Goal: Task Accomplishment & Management: Use online tool/utility

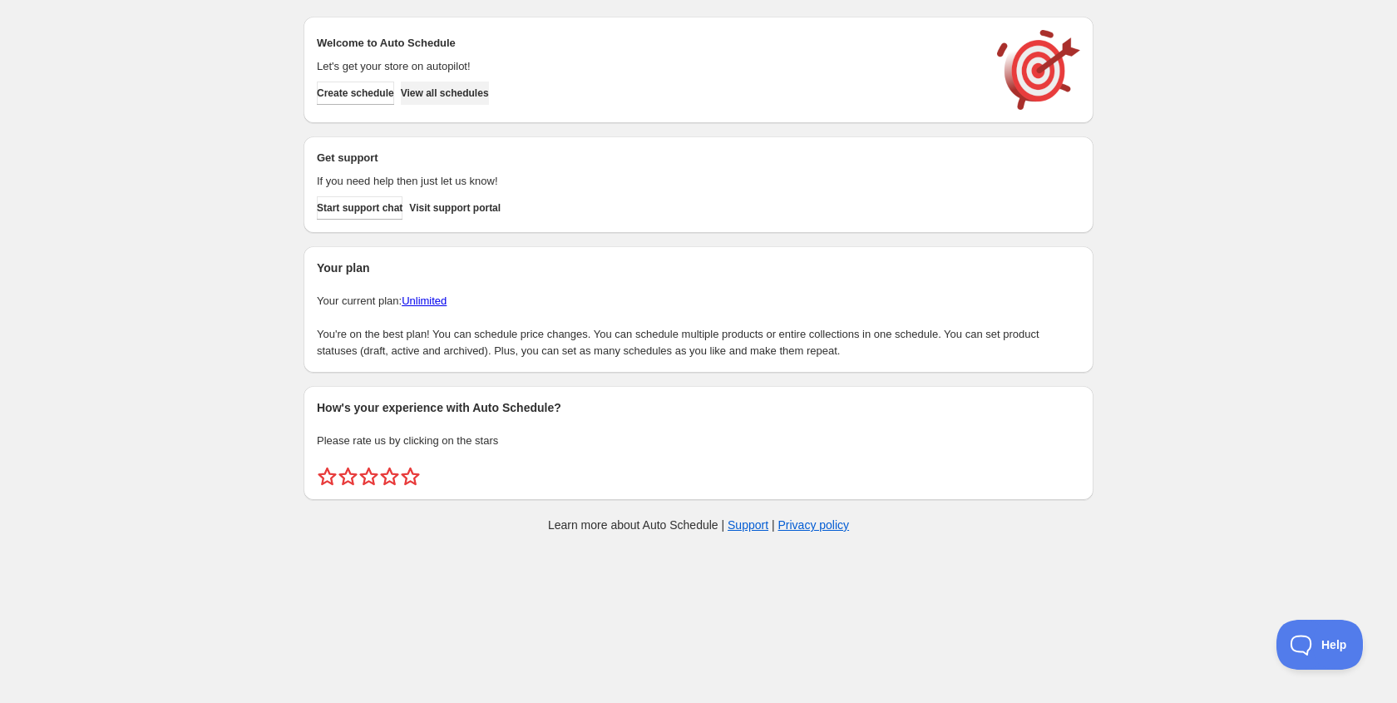
click at [489, 95] on span "View all schedules" at bounding box center [445, 92] width 88 height 13
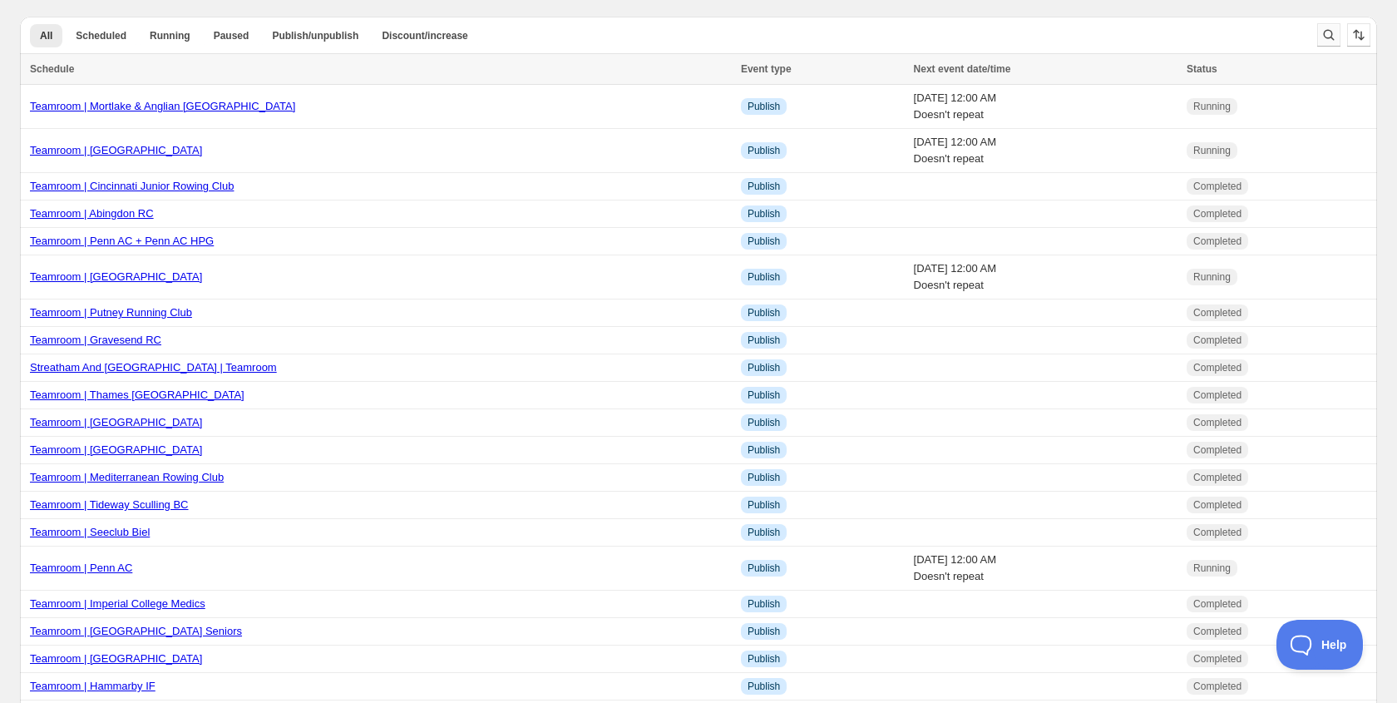
click at [1329, 38] on icon "Search and filter results" at bounding box center [1329, 35] width 17 height 17
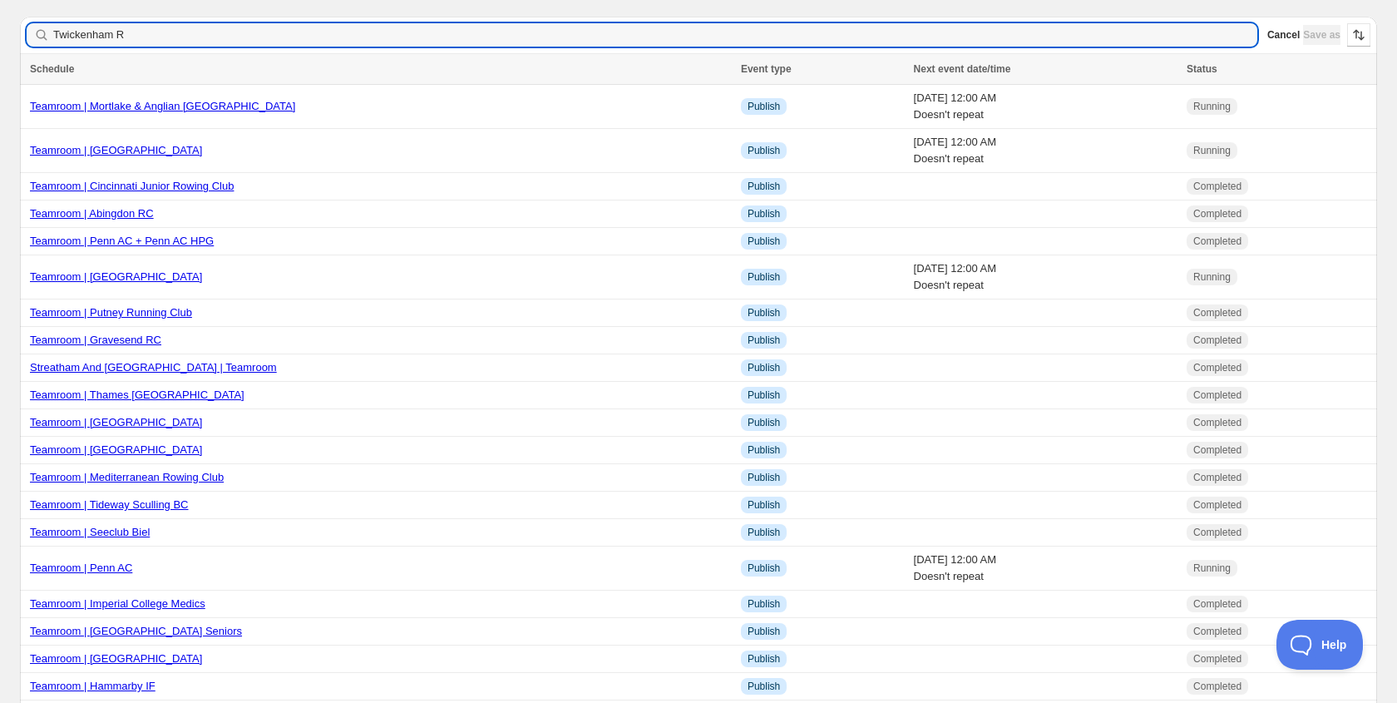
type input "Twickenham RC"
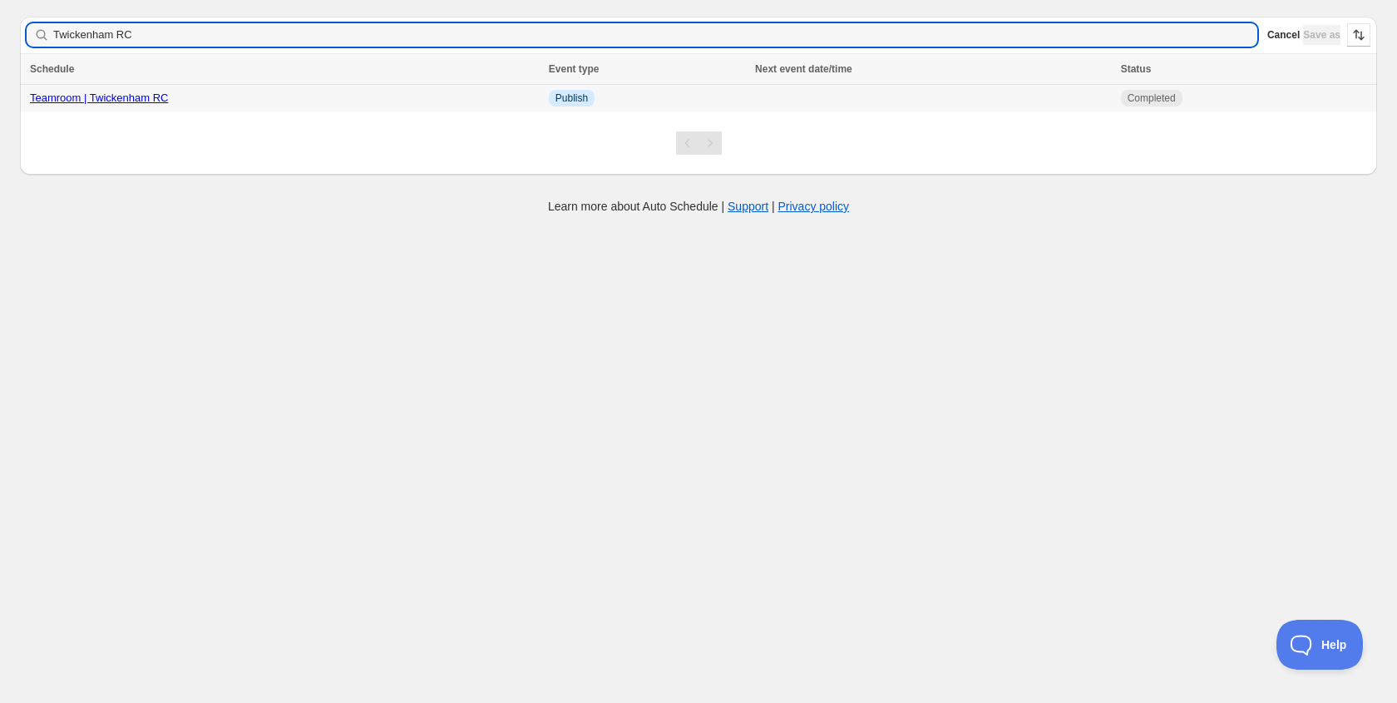
click at [124, 96] on link "Teamroom | Twickenham RC" at bounding box center [99, 97] width 138 height 12
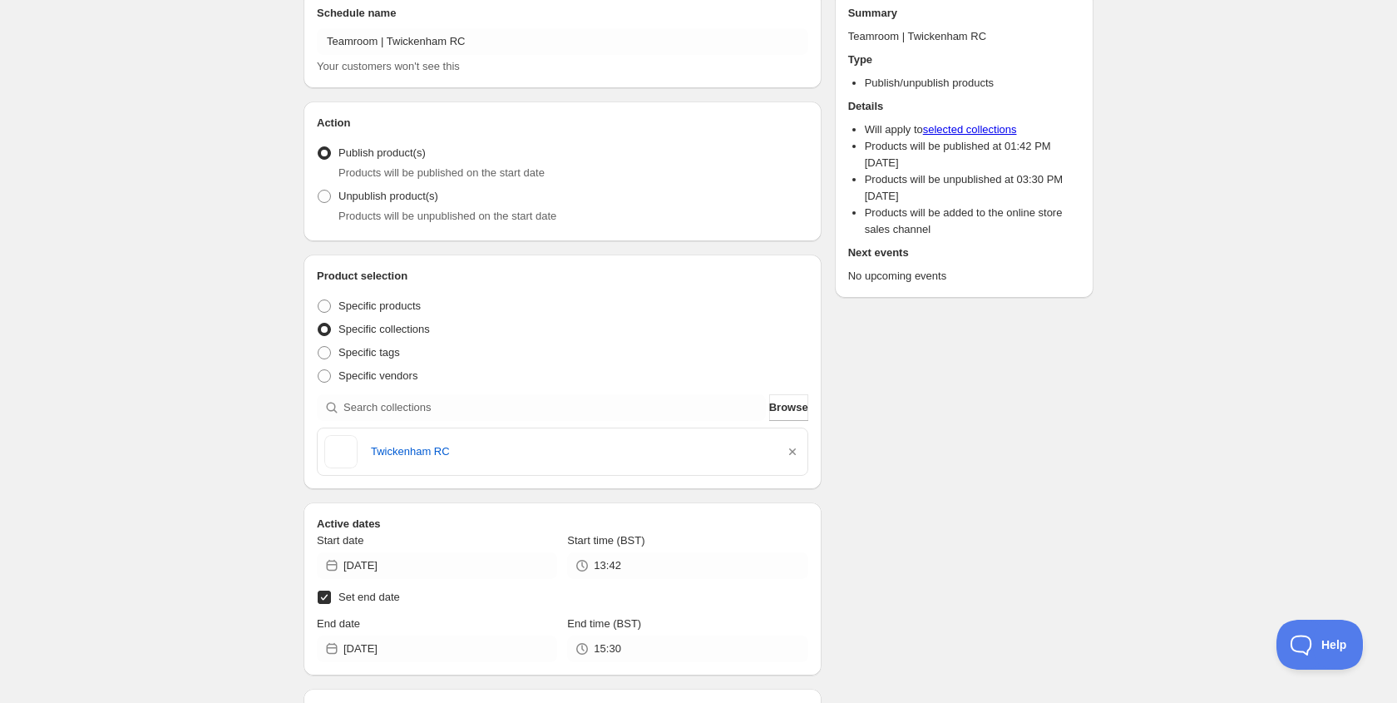
scroll to position [222, 0]
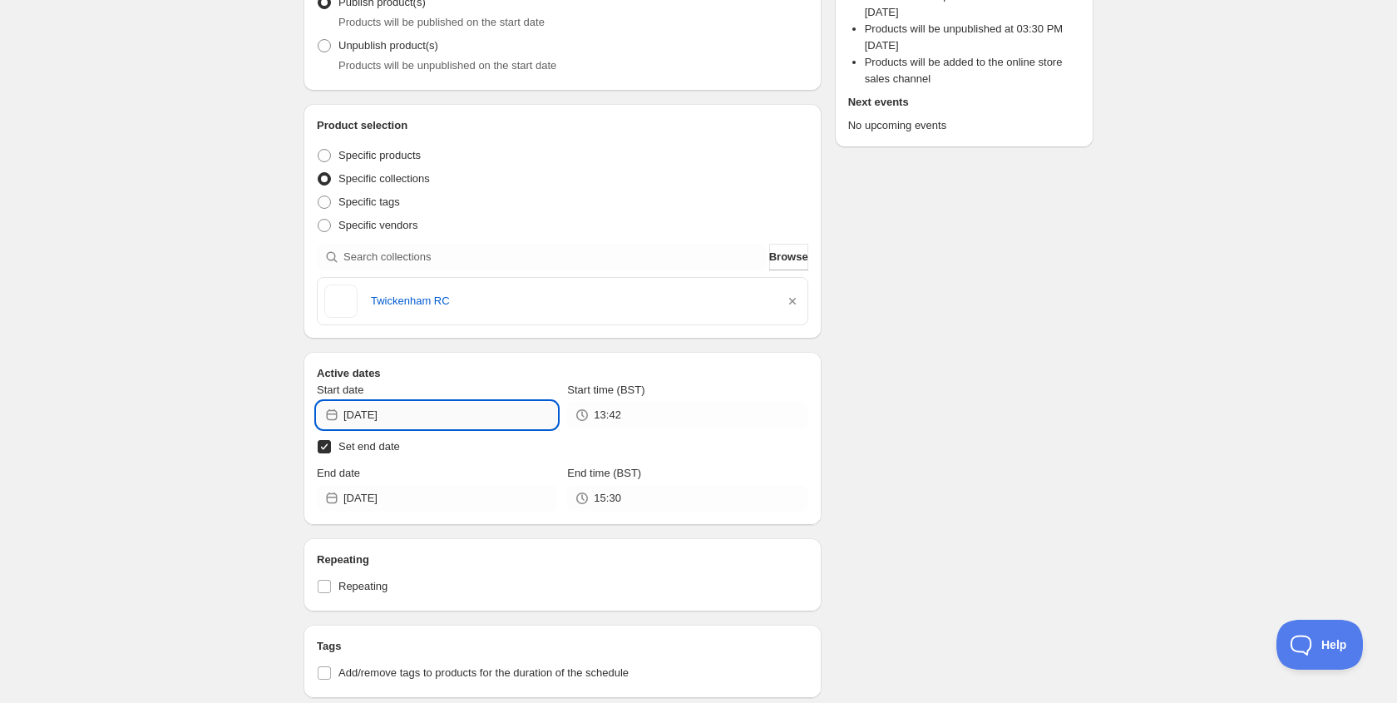
click at [447, 412] on input "[DATE]" at bounding box center [450, 415] width 214 height 27
click at [531, 447] on icon "Show next month, June 2025" at bounding box center [535, 454] width 17 height 17
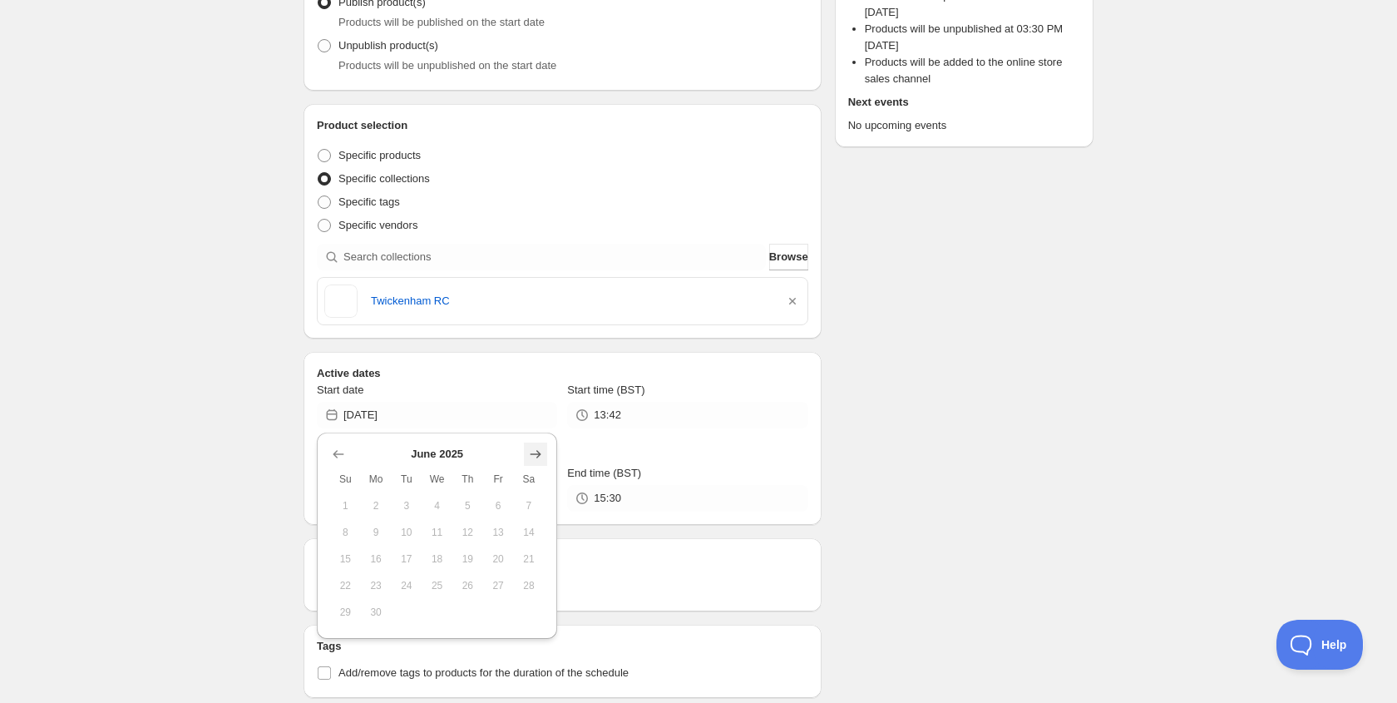
click at [531, 447] on icon "Show next month, July 2025" at bounding box center [535, 454] width 17 height 17
click at [531, 447] on icon "Show next month, August 2025" at bounding box center [535, 454] width 17 height 17
click at [409, 609] on span "30" at bounding box center [406, 611] width 17 height 13
type input "[DATE]"
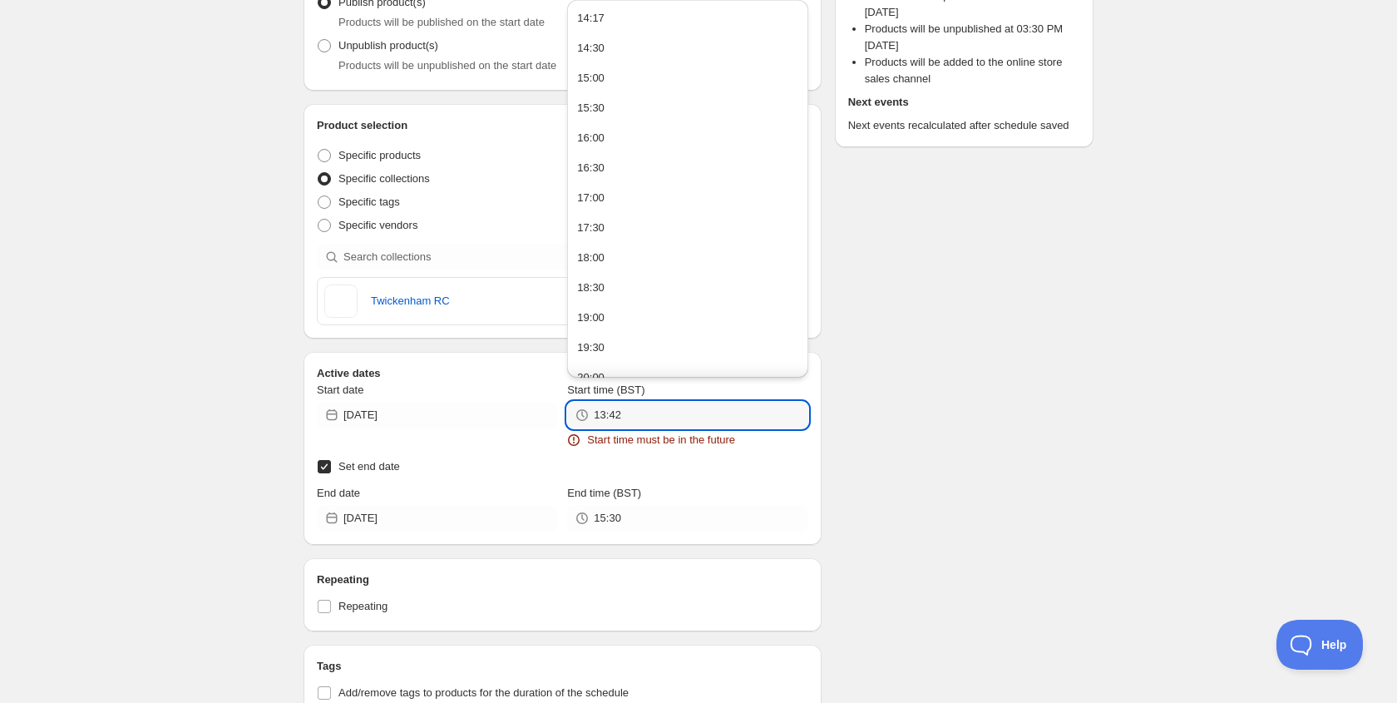
drag, startPoint x: 644, startPoint y: 420, endPoint x: 566, endPoint y: 413, distance: 77.6
click at [566, 413] on div "Start date [DATE] Start time (BST) 13:42 Start time must be in the future" at bounding box center [562, 415] width 491 height 67
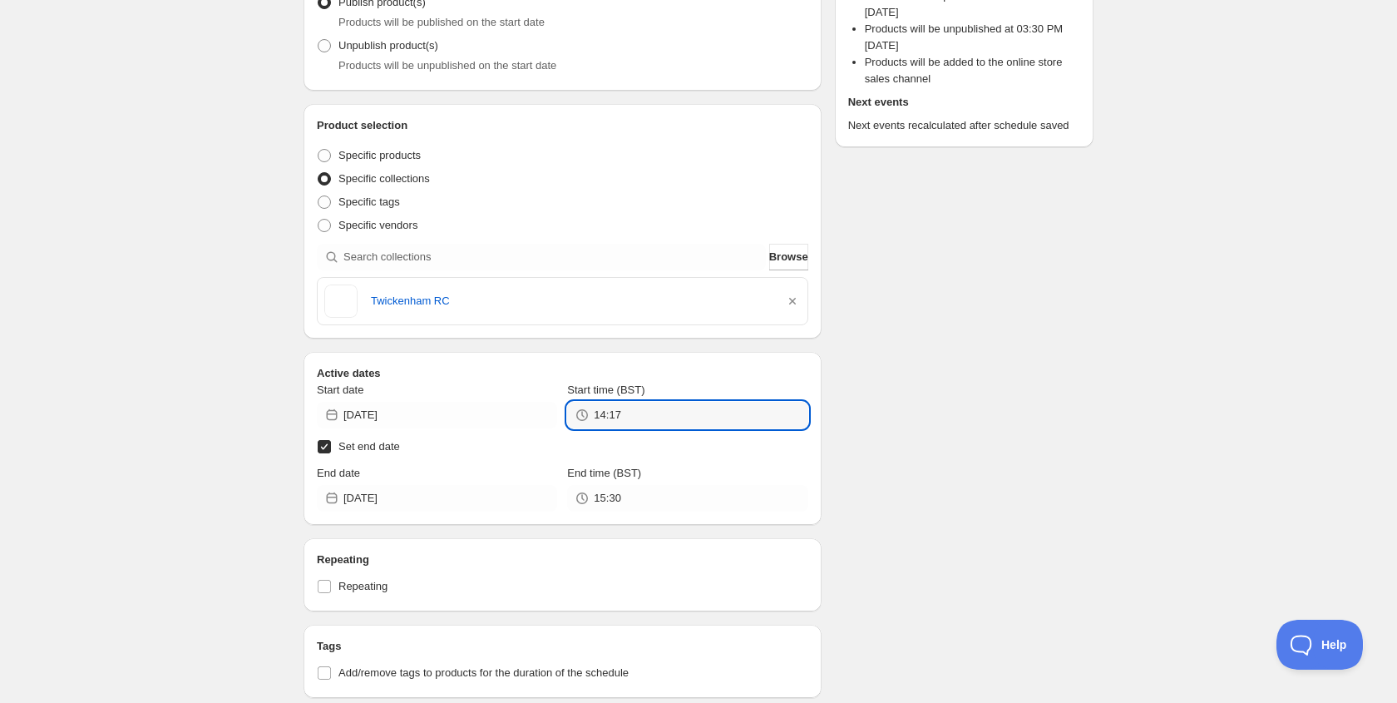
type input "14:17"
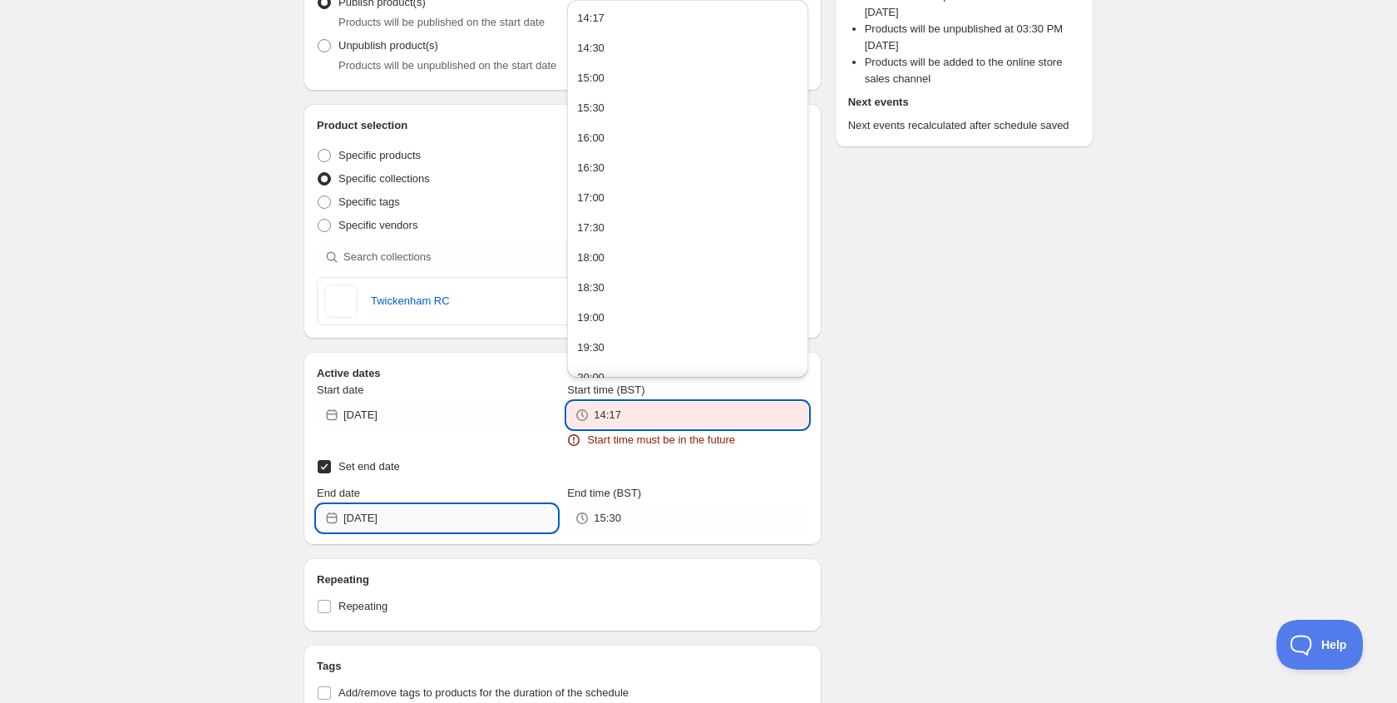
click at [424, 518] on input "[DATE]" at bounding box center [450, 518] width 214 height 27
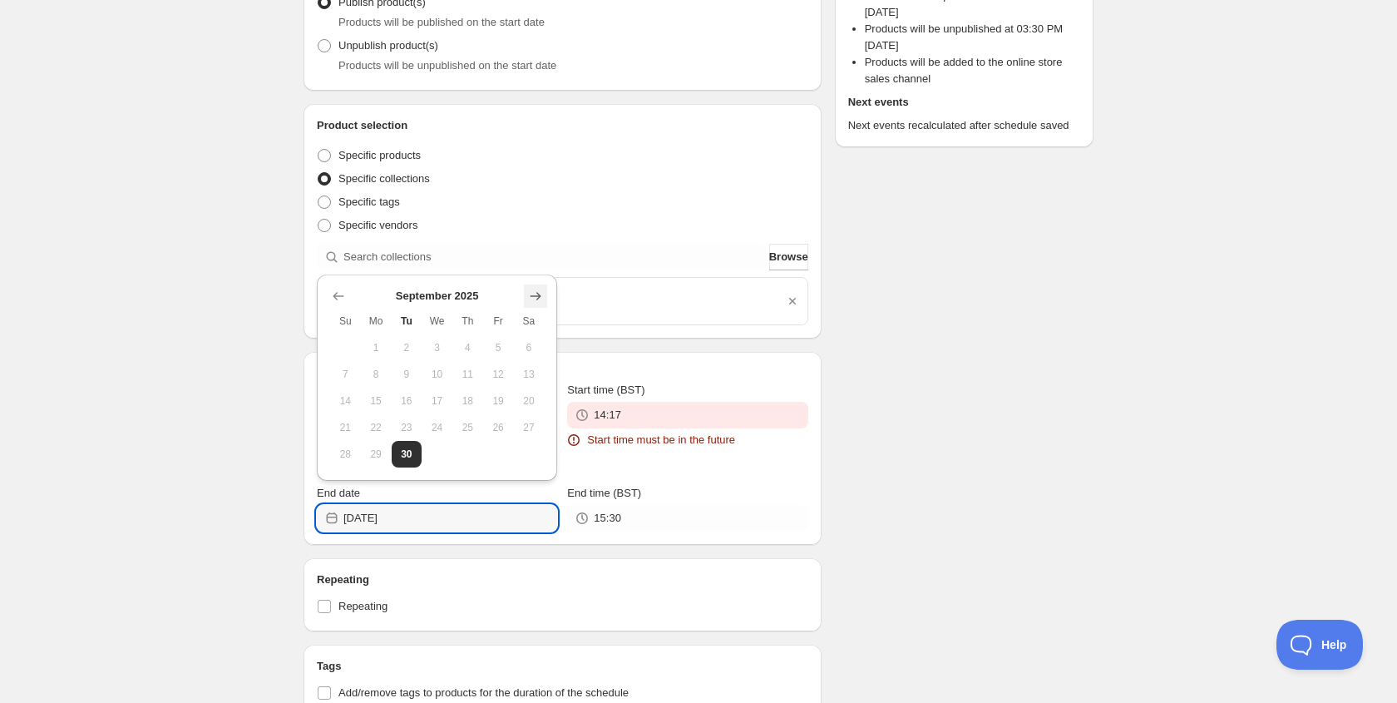
click at [535, 302] on icon "Show next month, October 2025" at bounding box center [535, 296] width 17 height 17
click at [525, 404] on span "18" at bounding box center [529, 400] width 17 height 13
type input "[DATE]"
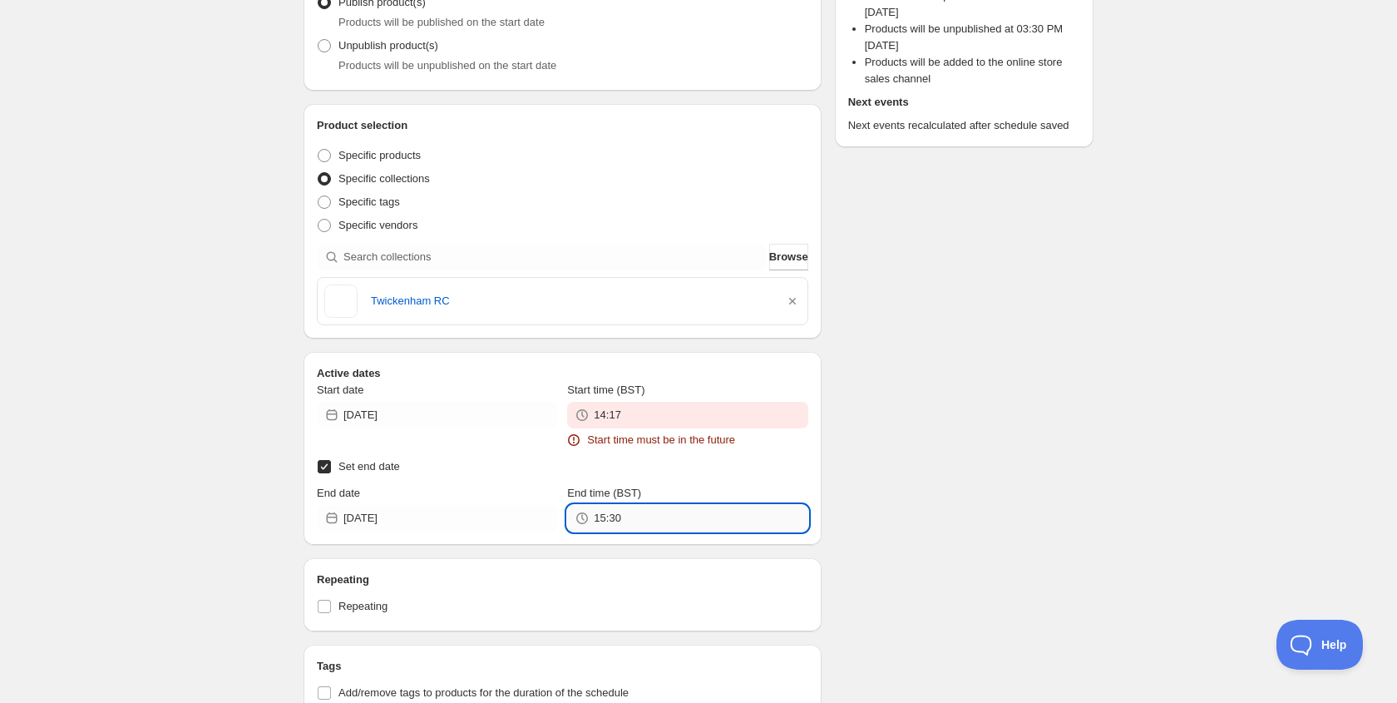
click at [608, 511] on input "15:30" at bounding box center [701, 518] width 214 height 27
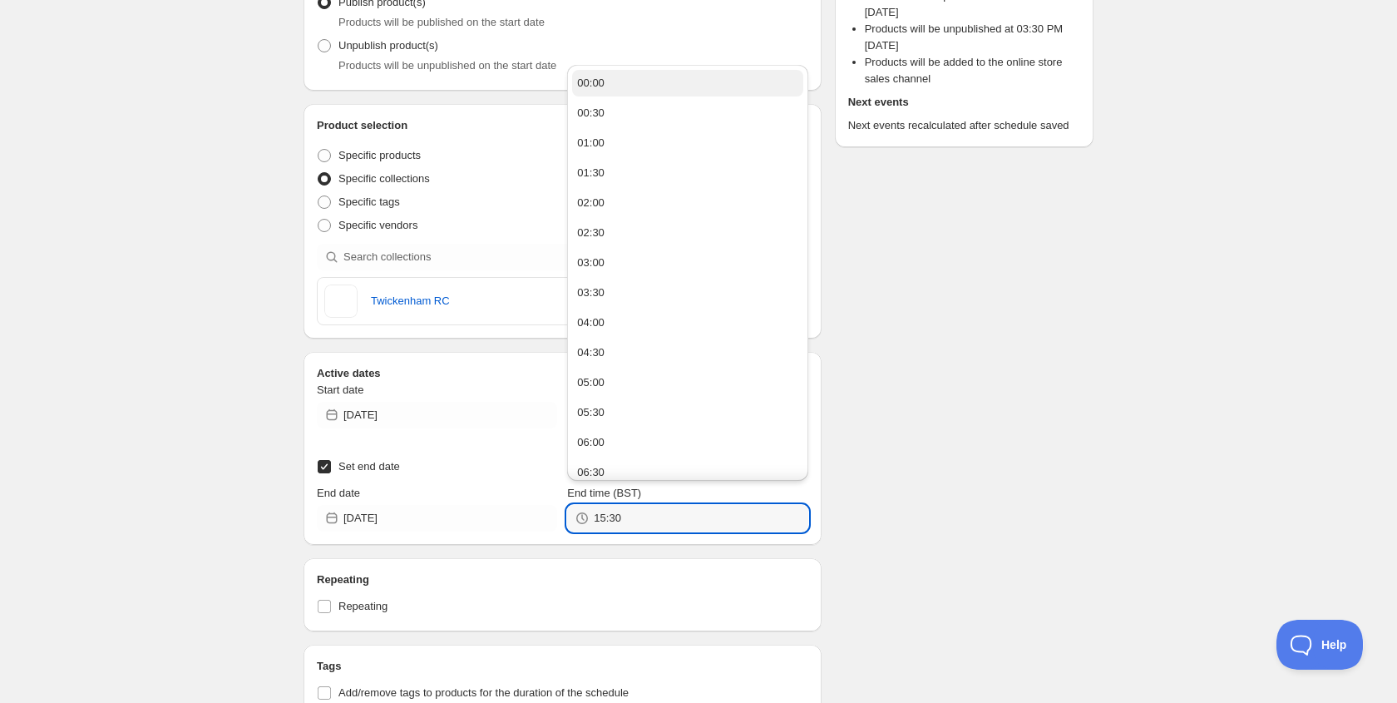
click at [590, 91] on button "00:00" at bounding box center [687, 83] width 230 height 27
type input "00:00"
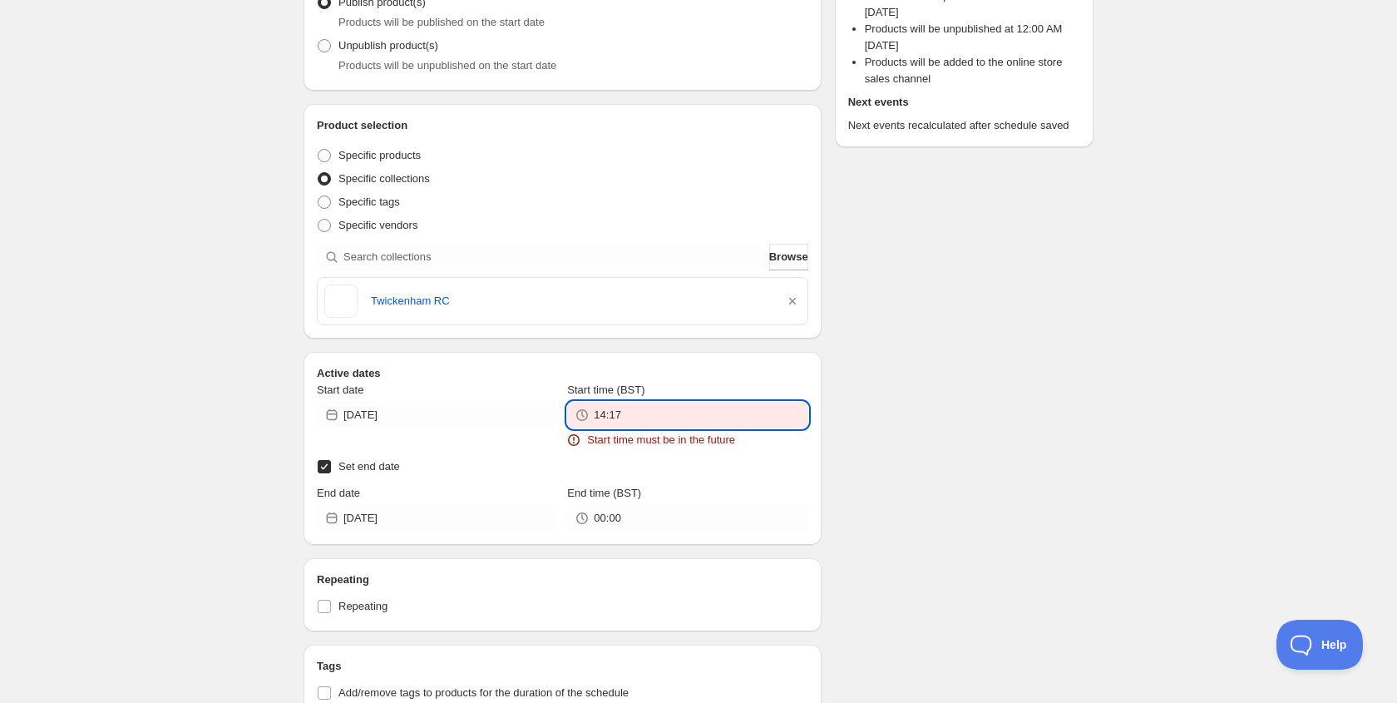
click at [626, 413] on input "14:17" at bounding box center [701, 415] width 214 height 27
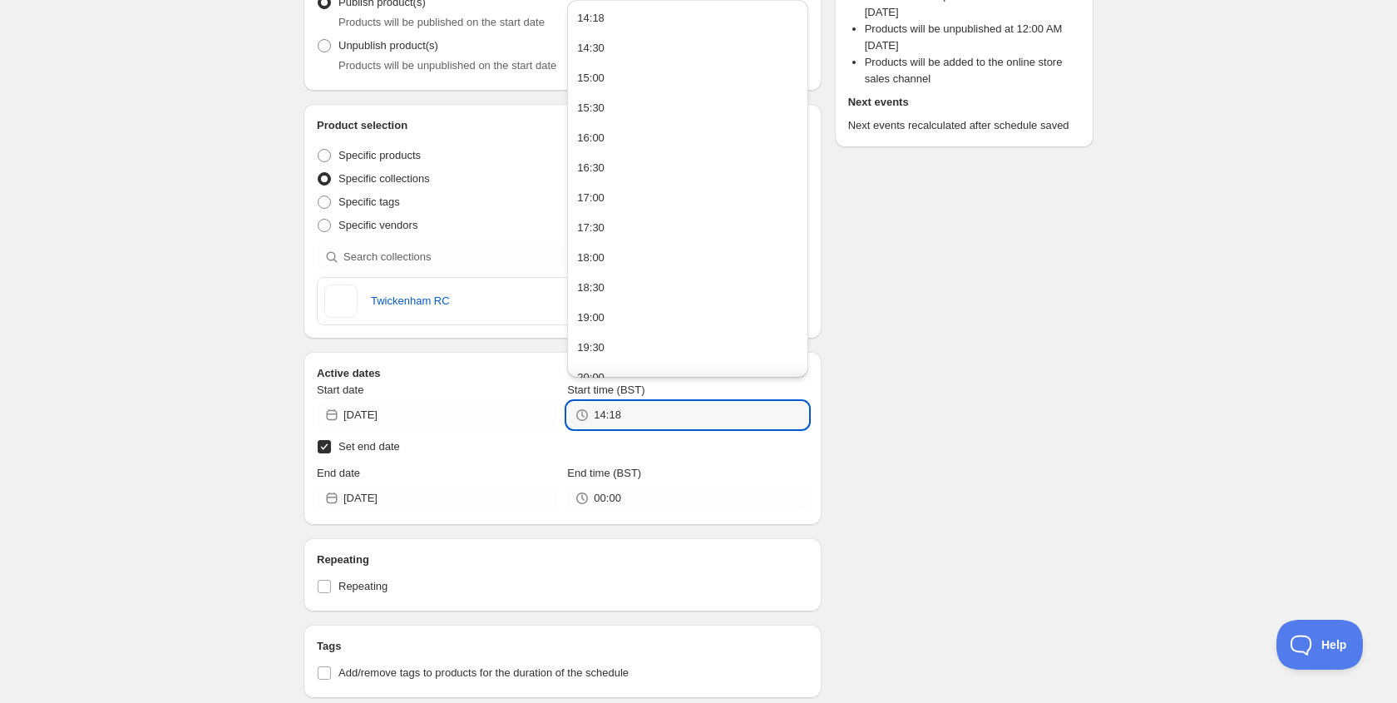
scroll to position [223, 0]
type input "14:18"
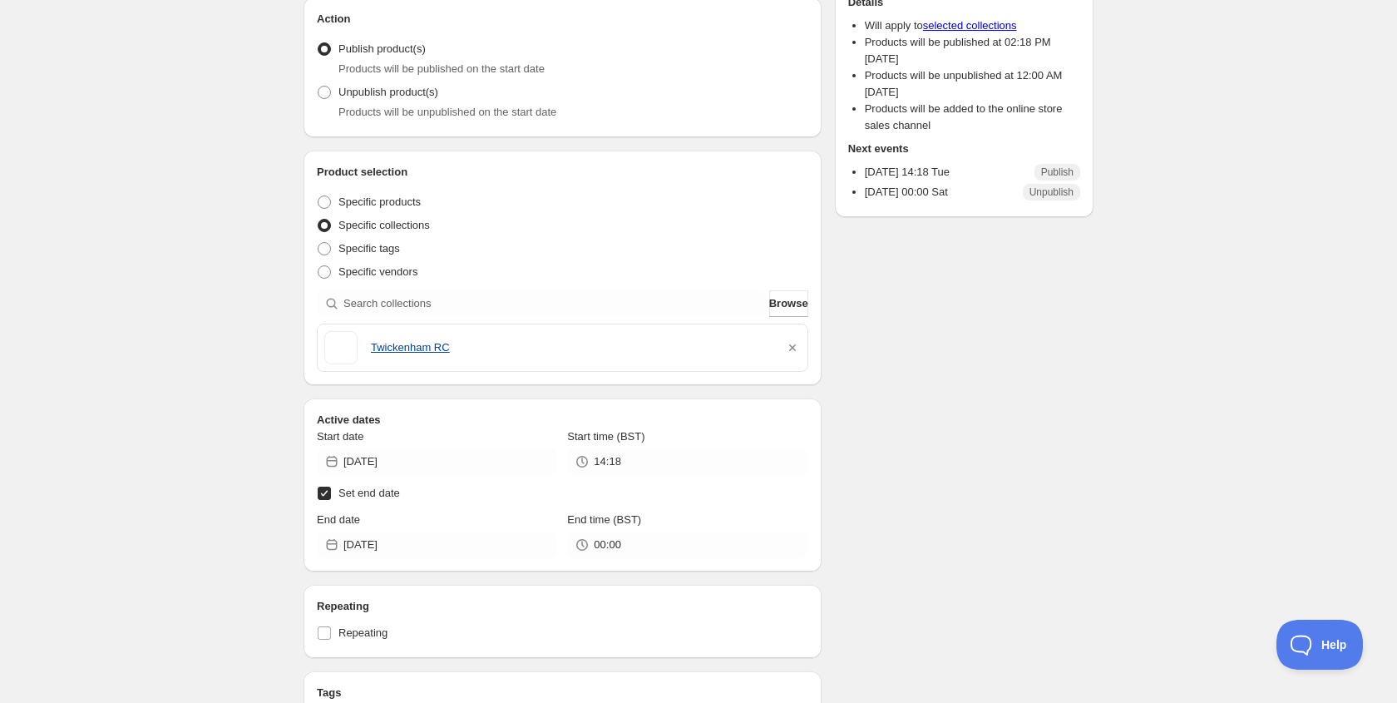
scroll to position [0, 0]
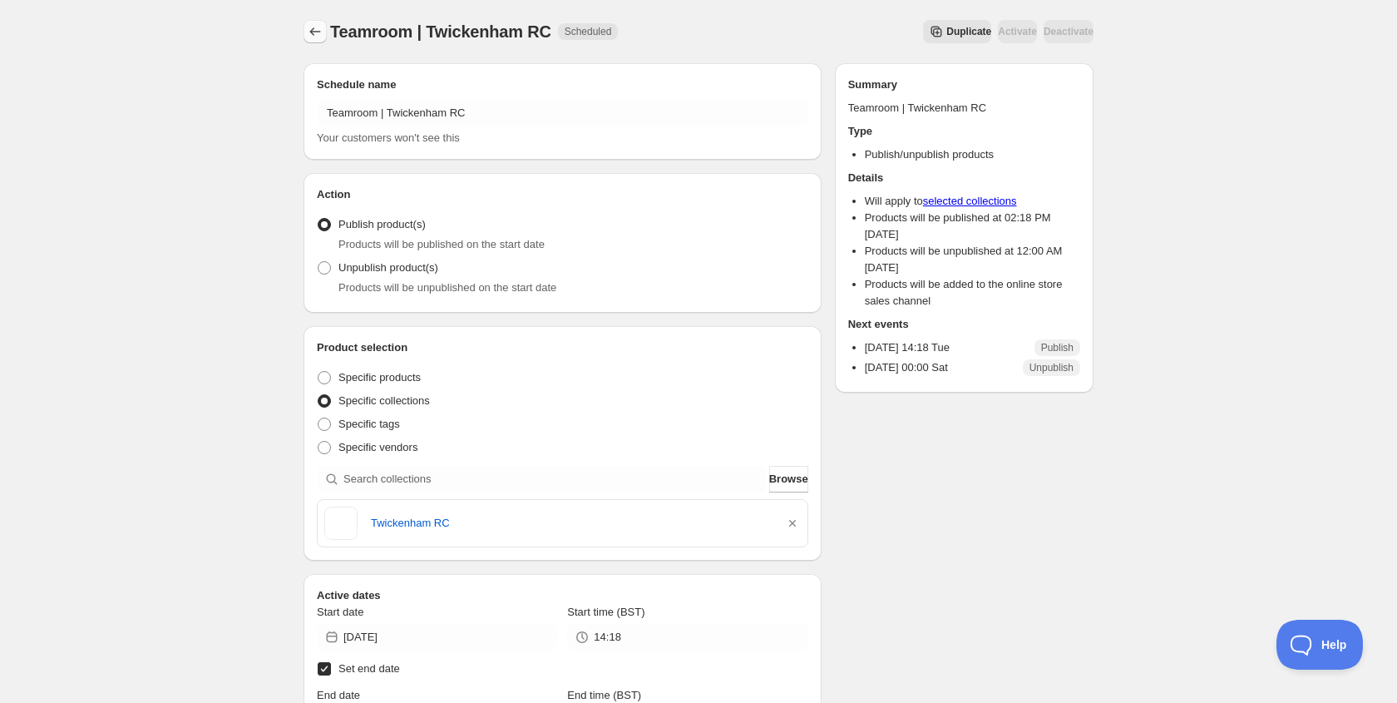
click at [312, 32] on icon "Schedules" at bounding box center [315, 31] width 17 height 17
